Goal: Ask a question

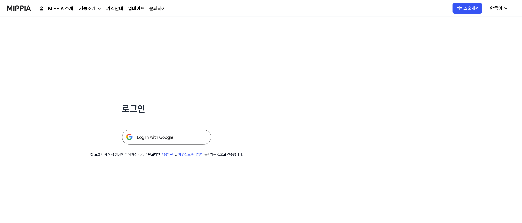
click at [162, 137] on img at bounding box center [166, 137] width 89 height 15
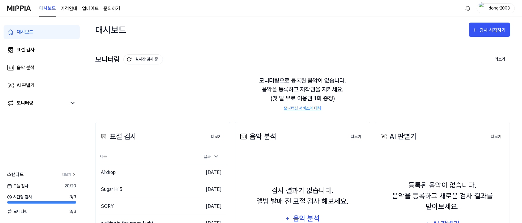
click at [112, 7] on link "문의하기" at bounding box center [112, 8] width 17 height 7
